Goal: Information Seeking & Learning: Find contact information

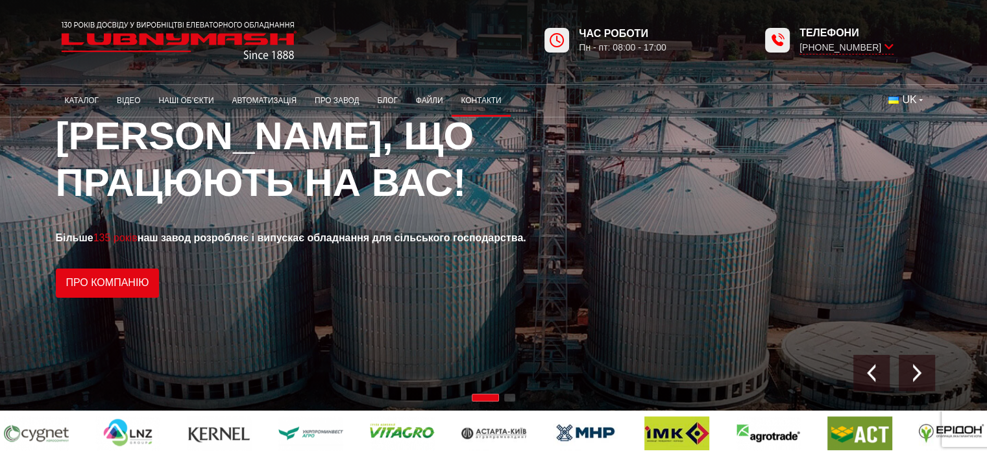
click at [467, 102] on link "Контакти" at bounding box center [480, 100] width 58 height 25
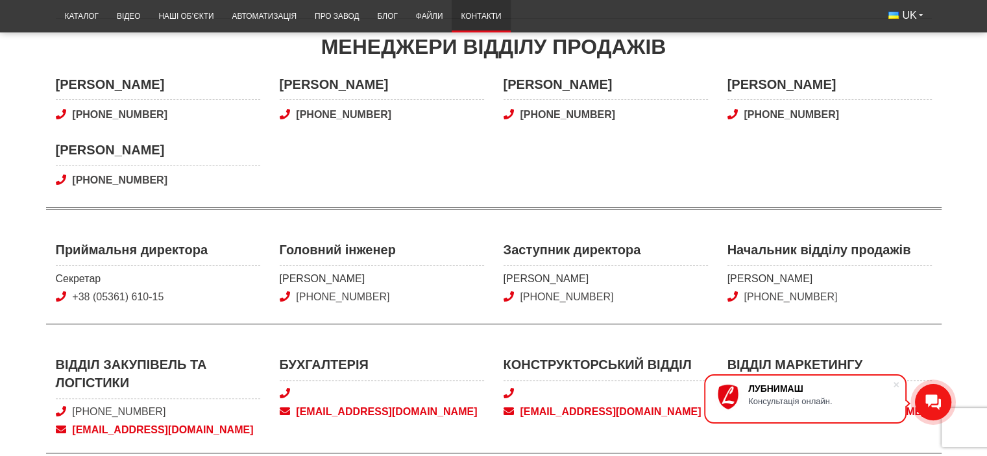
scroll to position [454, 0]
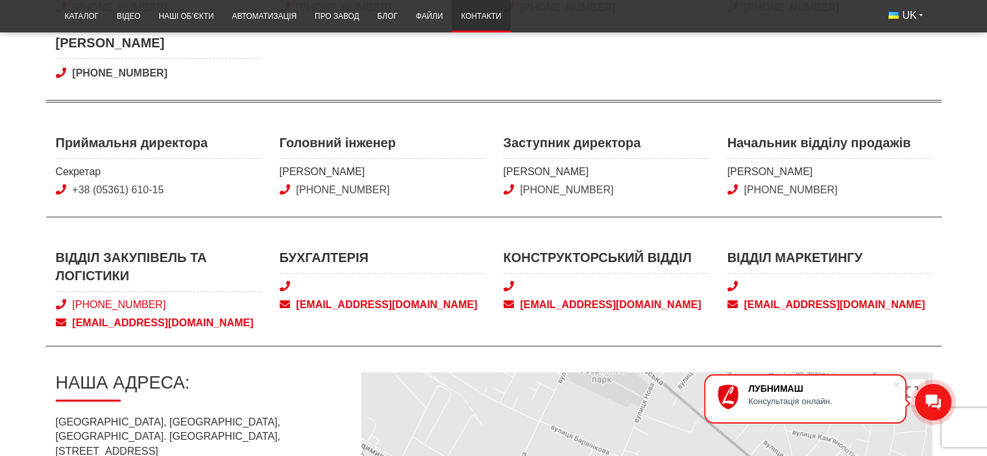
drag, startPoint x: 153, startPoint y: 301, endPoint x: 96, endPoint y: 301, distance: 57.1
click at [96, 301] on span "[PHONE_NUMBER]" at bounding box center [158, 305] width 204 height 14
copy link "050) 580 22 36"
drag, startPoint x: 198, startPoint y: 331, endPoint x: 73, endPoint y: 324, distance: 124.8
click at [73, 324] on div "Відділ закупівель та логістики [PHONE_NUMBER] [EMAIL_ADDRESS][DOMAIN_NAME] Бухг…" at bounding box center [493, 297] width 895 height 99
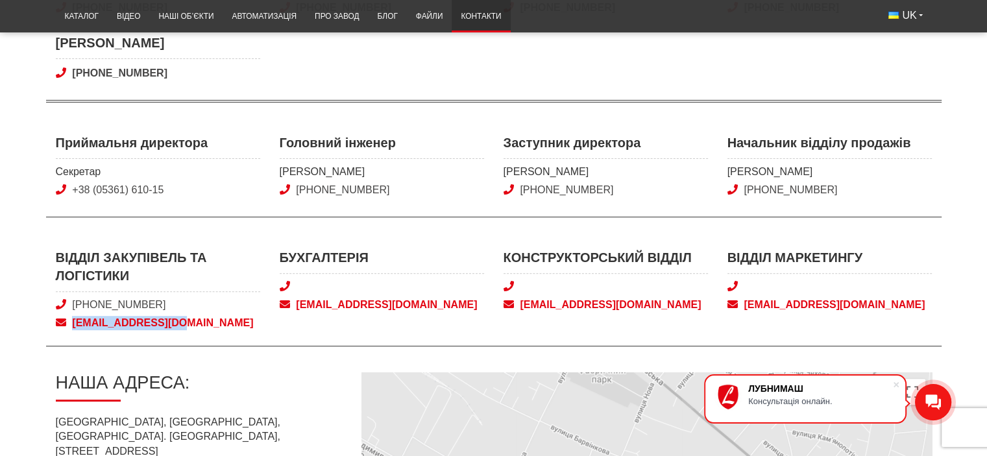
copy span "[EMAIL_ADDRESS][DOMAIN_NAME]"
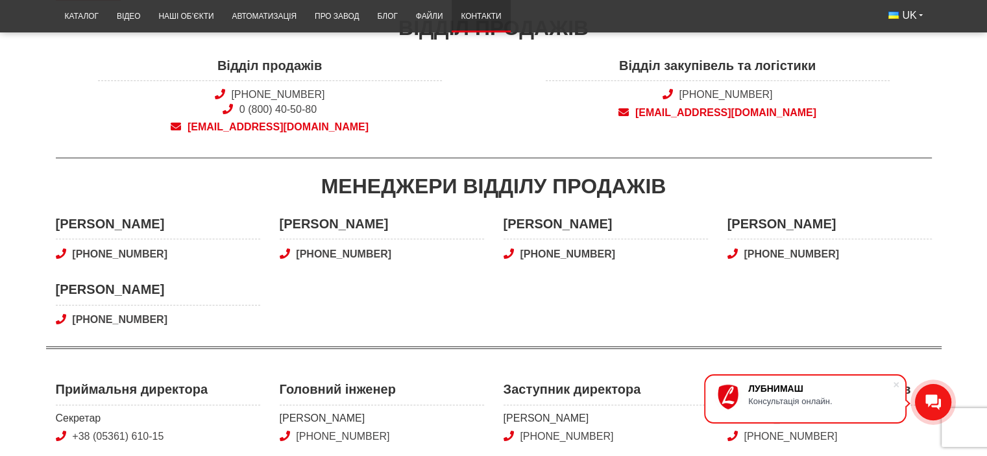
scroll to position [0, 0]
